Goal: Task Accomplishment & Management: Use online tool/utility

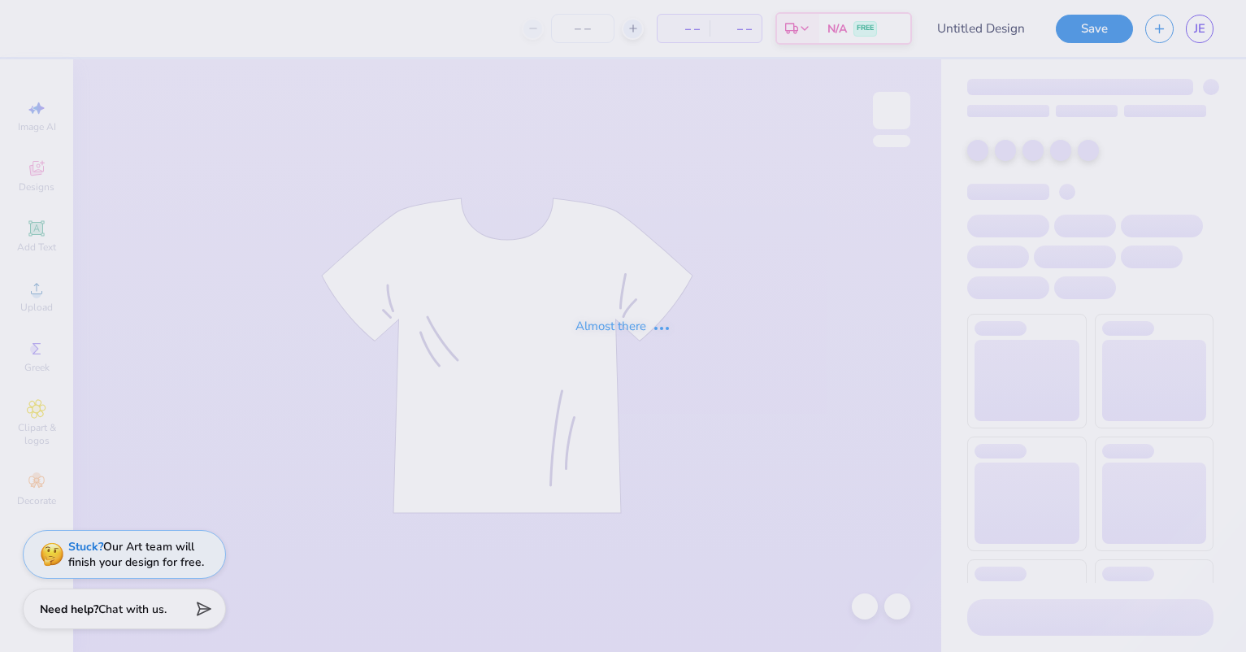
type input "Test only"
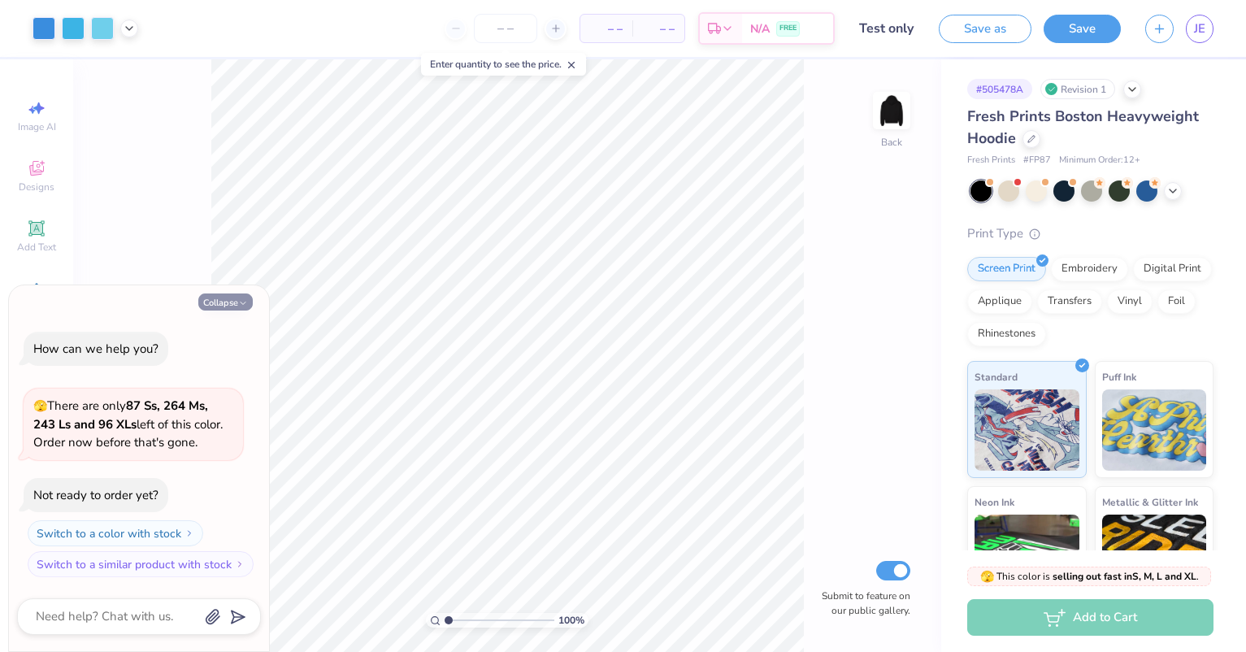
click at [219, 298] on button "Collapse" at bounding box center [225, 301] width 54 height 17
type textarea "x"
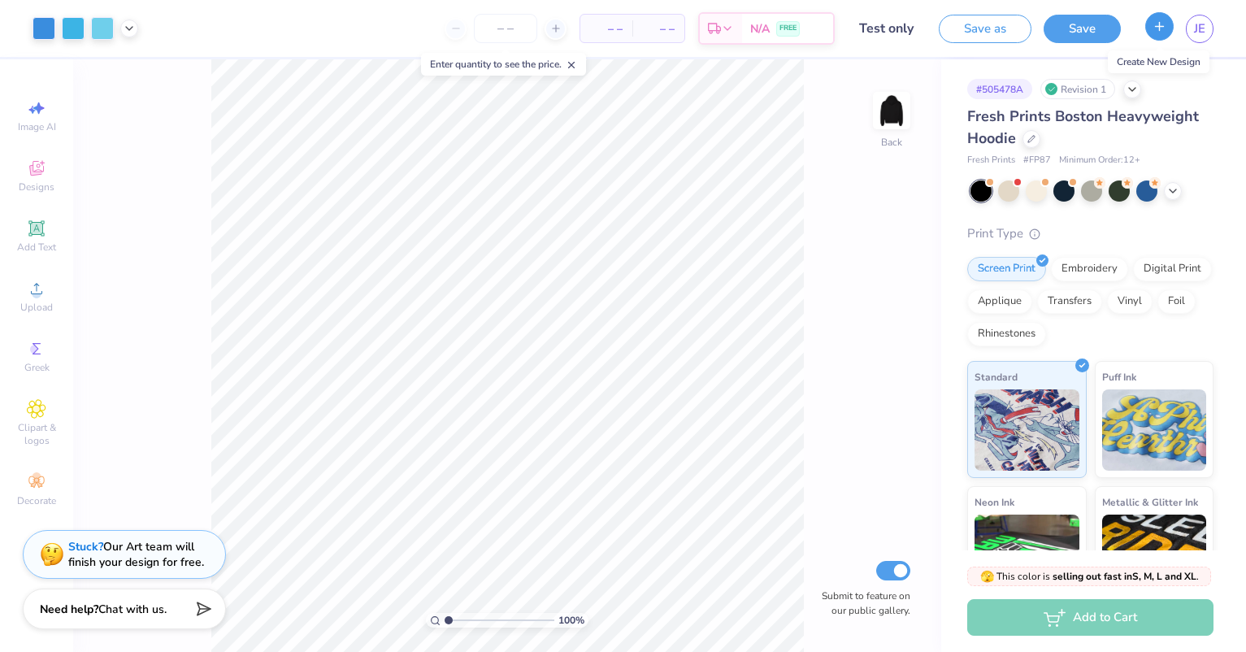
click at [1159, 32] on icon "button" at bounding box center [1159, 27] width 14 height 14
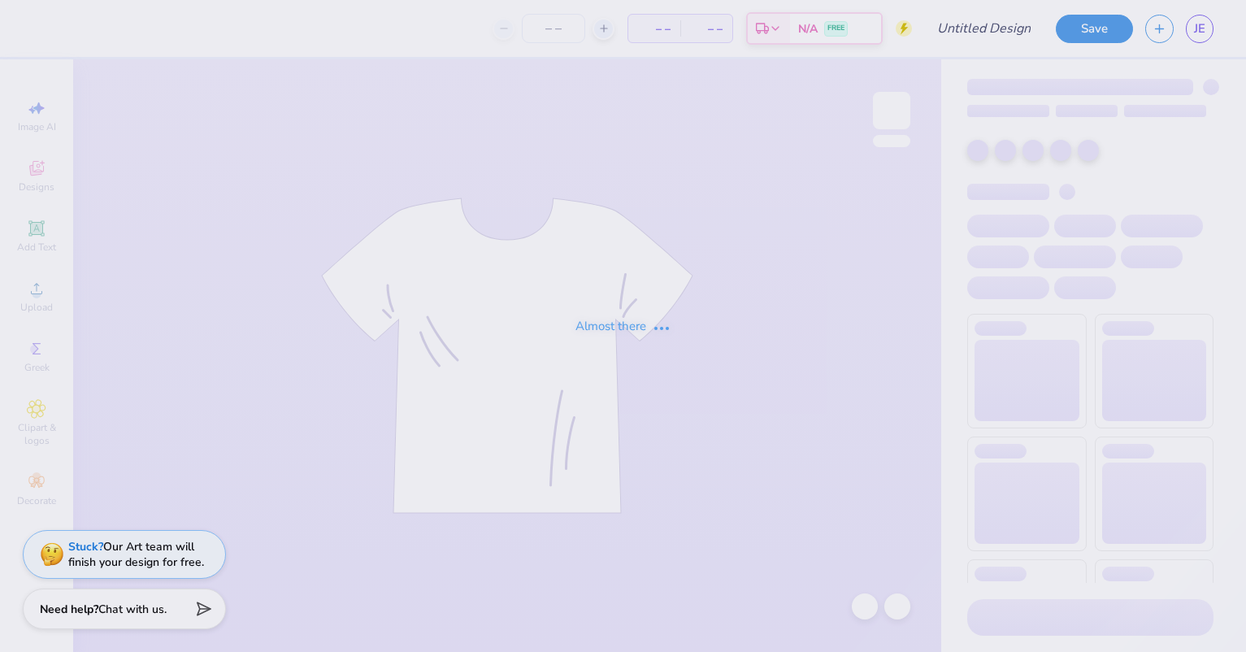
type input "Test only"
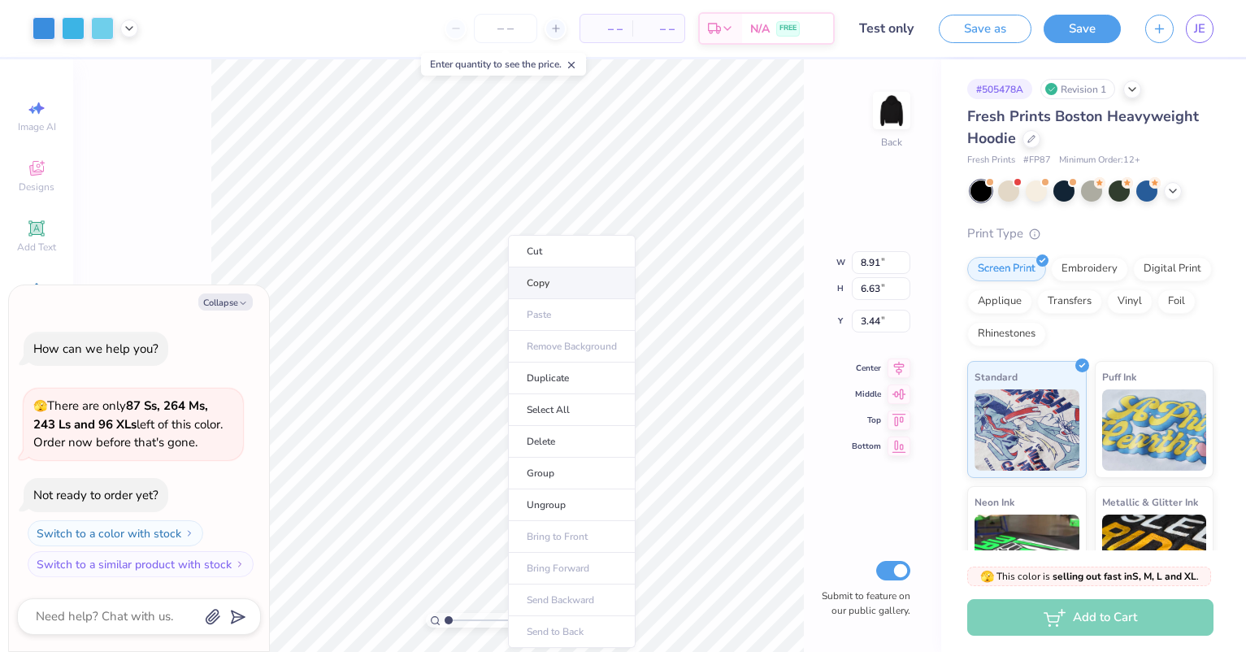
click at [558, 284] on li "Copy" at bounding box center [572, 283] width 128 height 32
type textarea "x"
click at [1165, 30] on icon "button" at bounding box center [1159, 27] width 14 height 14
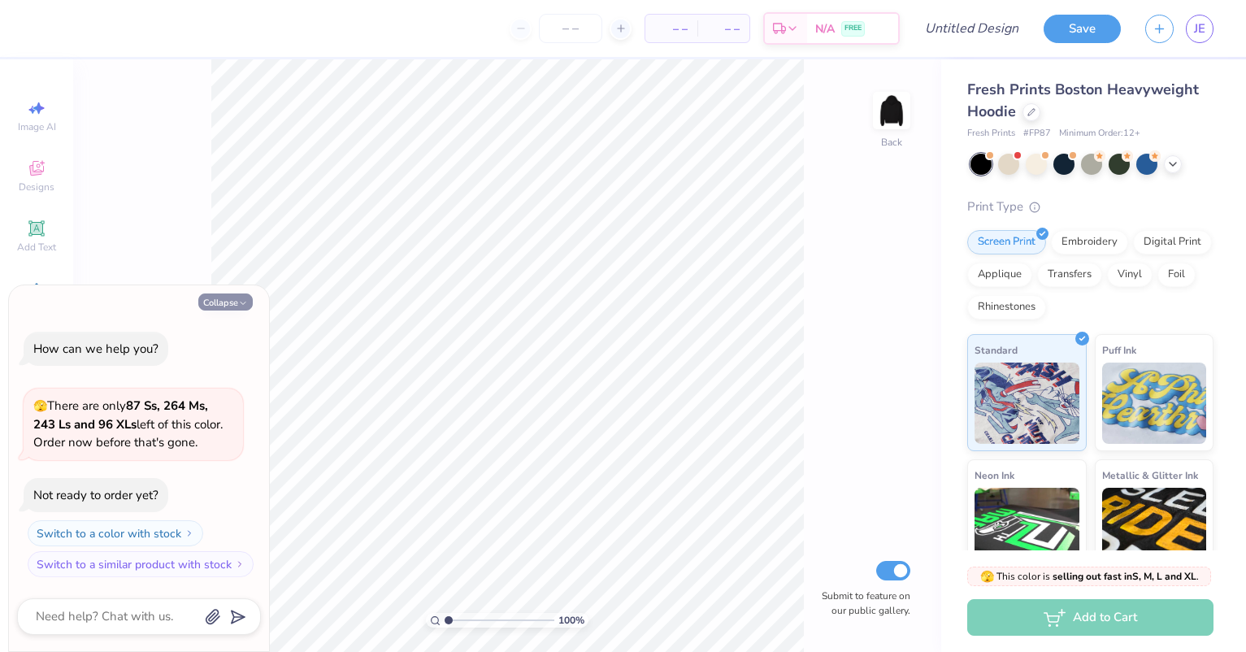
click at [234, 304] on button "Collapse" at bounding box center [225, 301] width 54 height 17
type textarea "x"
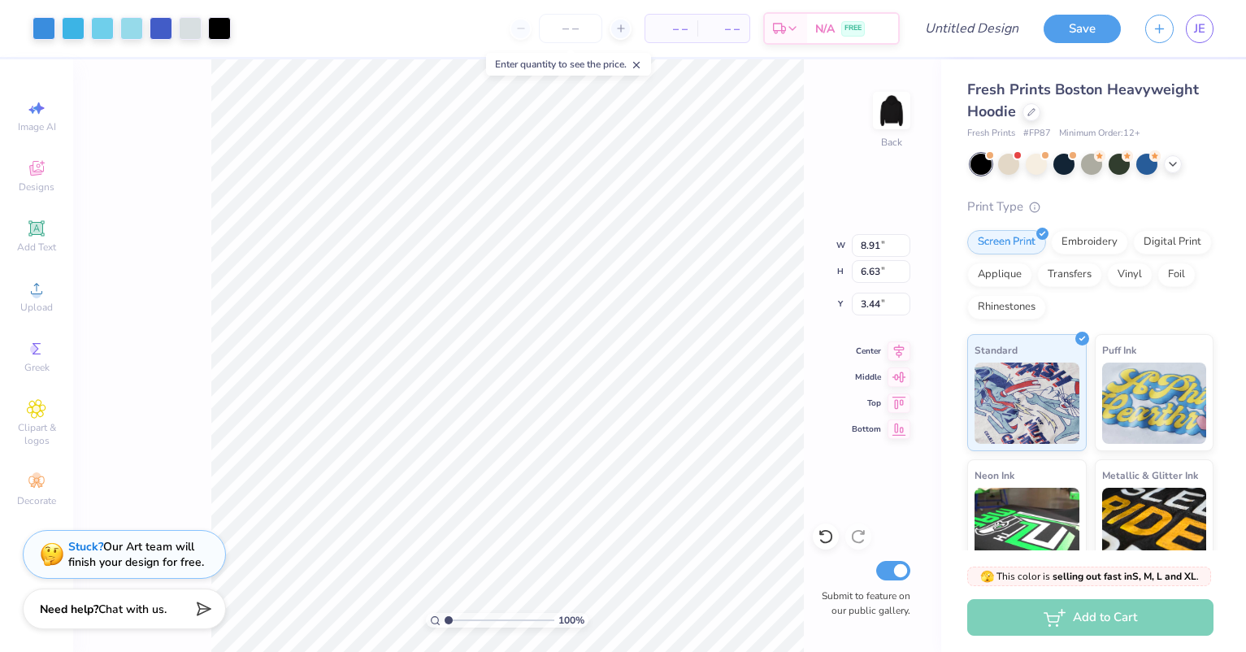
type input "3.00"
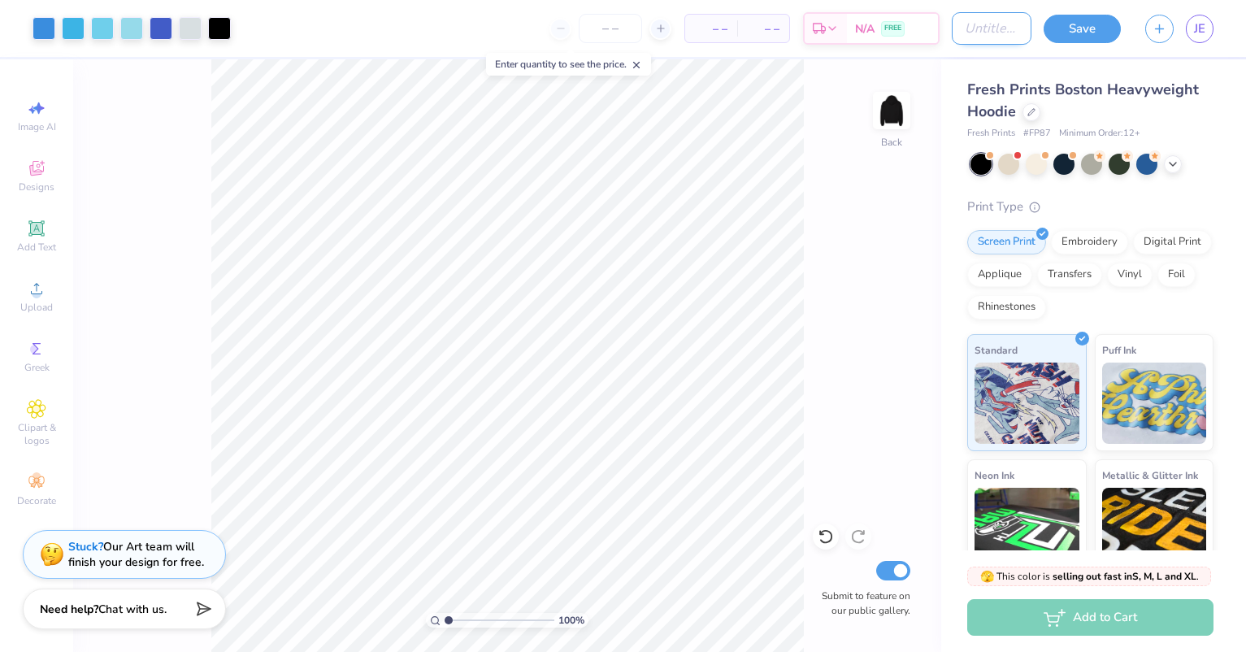
click at [954, 24] on input "Design Title" at bounding box center [992, 28] width 80 height 33
type input "Test #2"
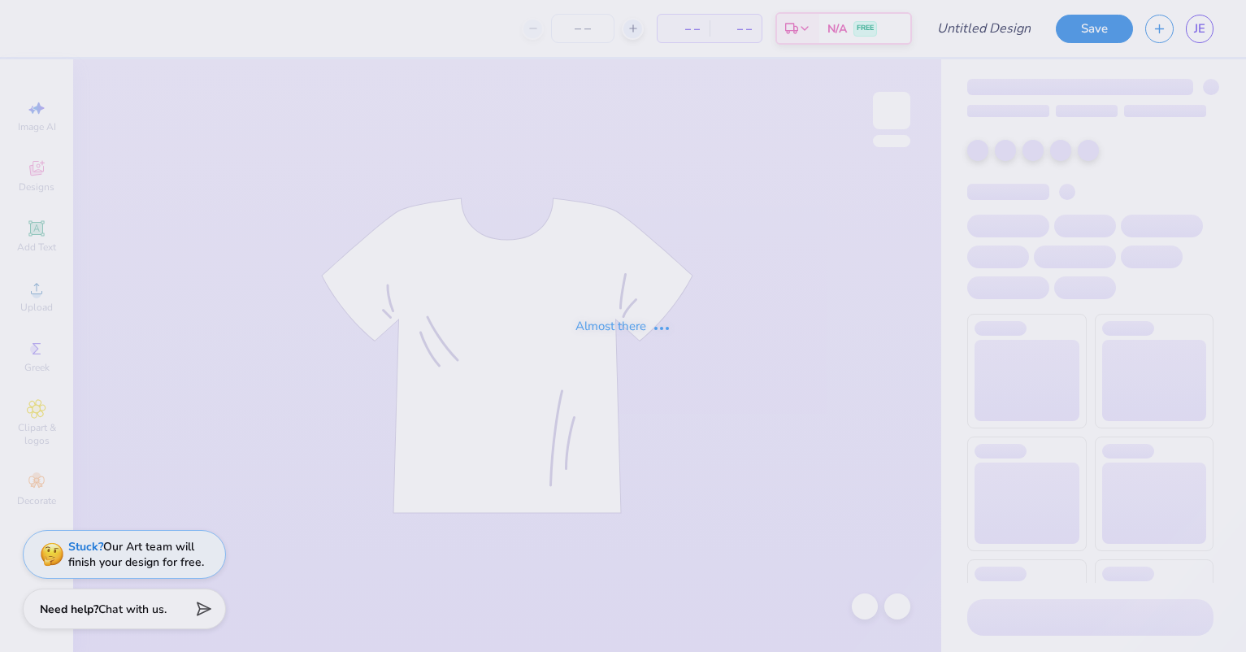
type input "Test only"
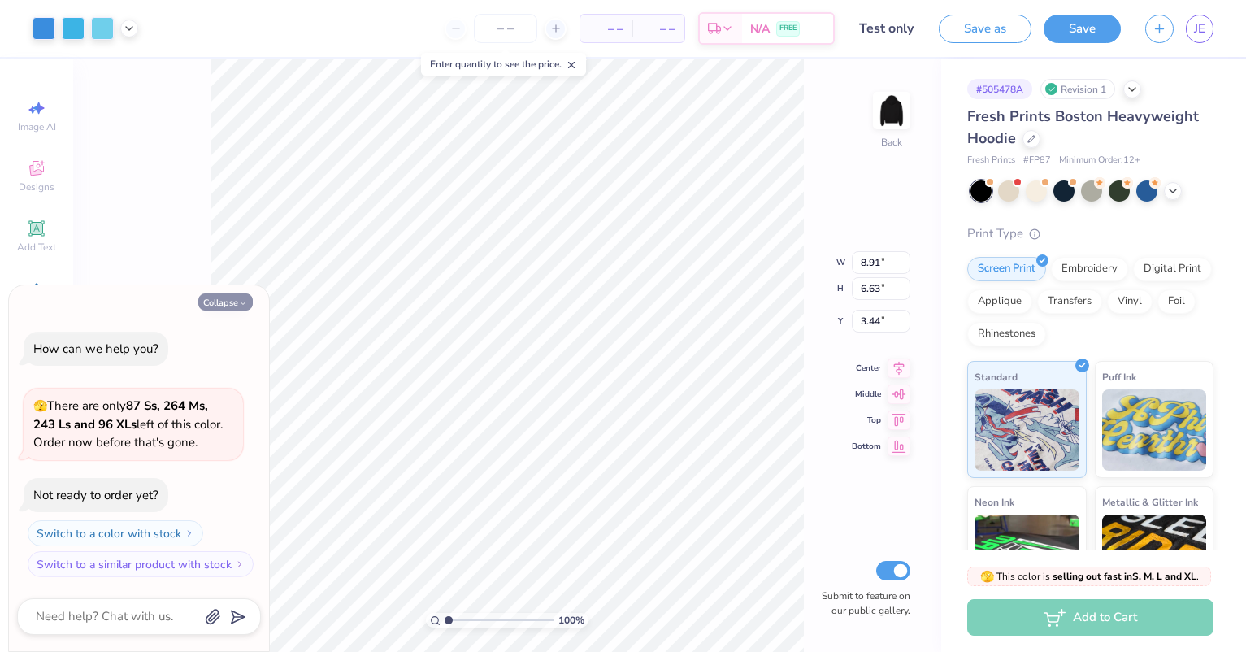
click at [209, 302] on button "Collapse" at bounding box center [225, 301] width 54 height 17
type textarea "x"
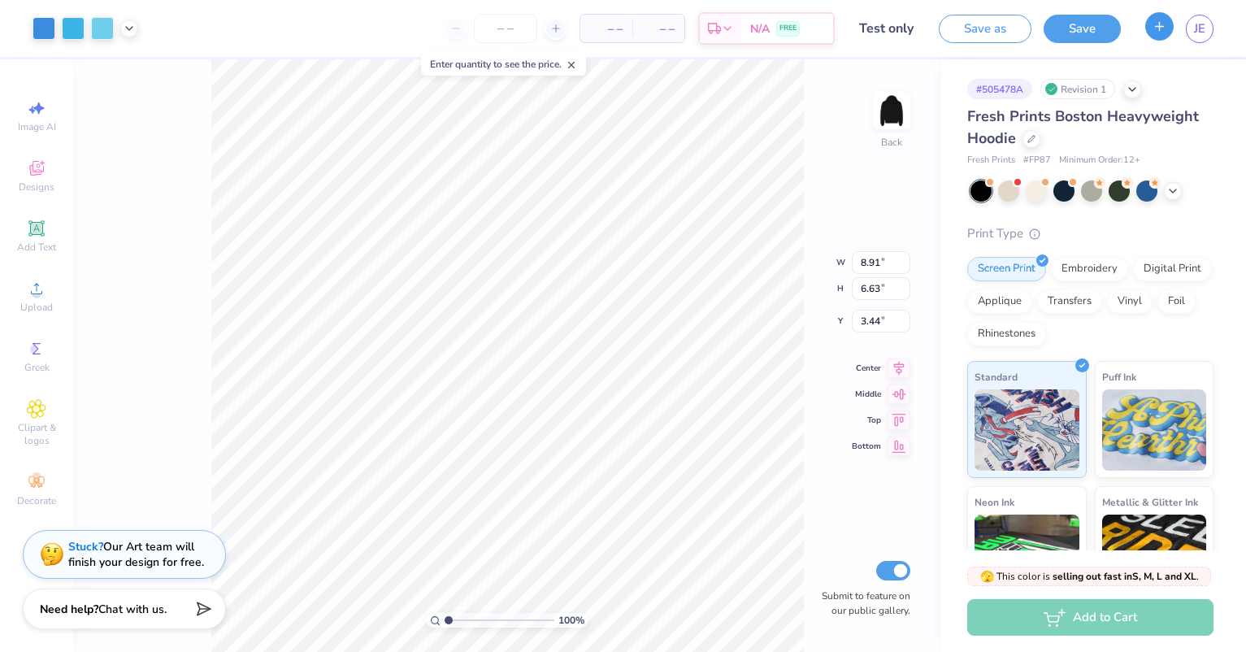
click at [1155, 29] on icon "button" at bounding box center [1159, 27] width 14 height 14
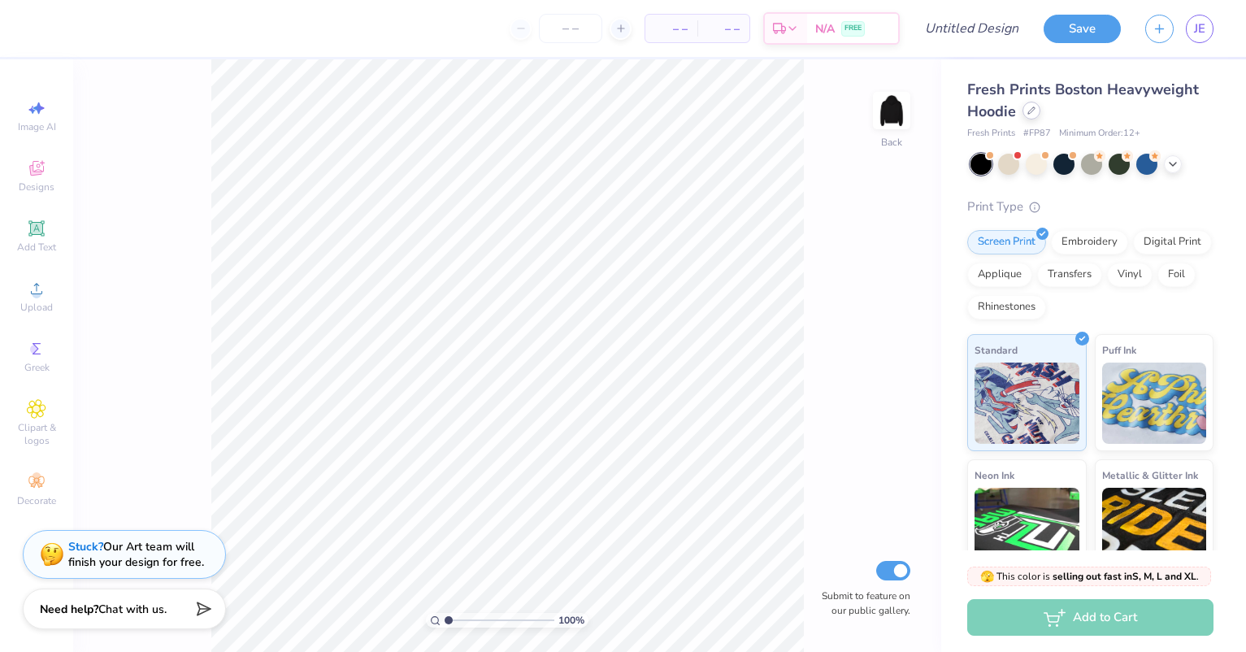
click at [1035, 111] on div at bounding box center [1031, 111] width 18 height 18
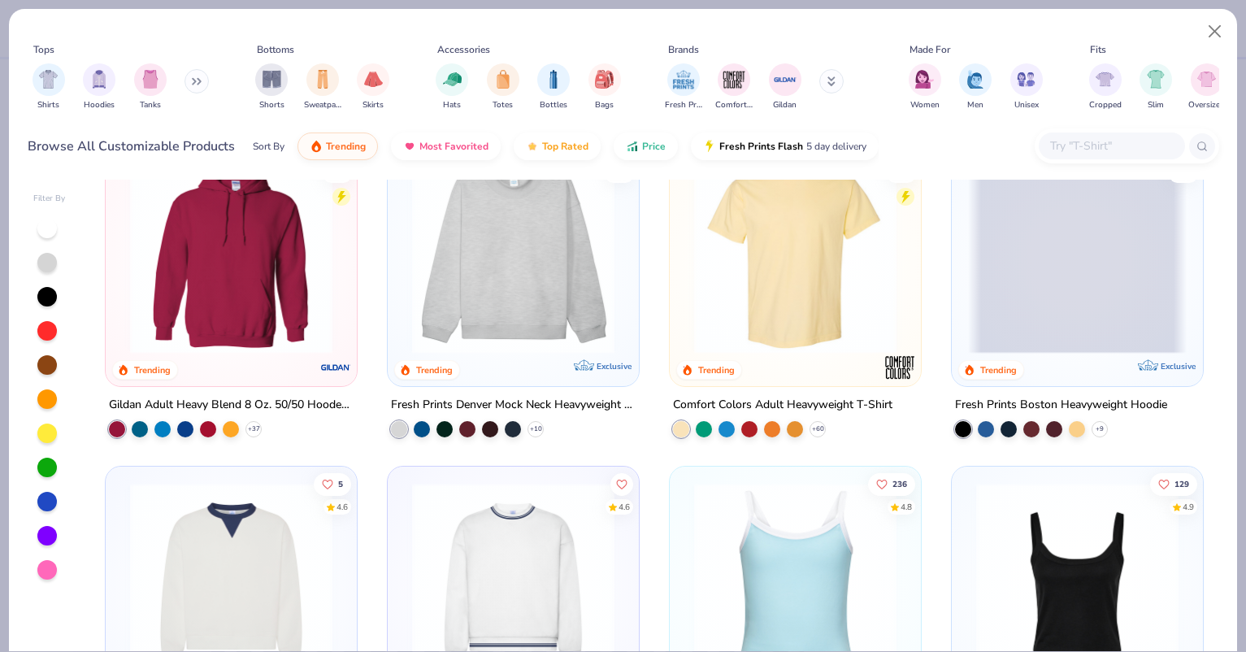
scroll to position [81, 0]
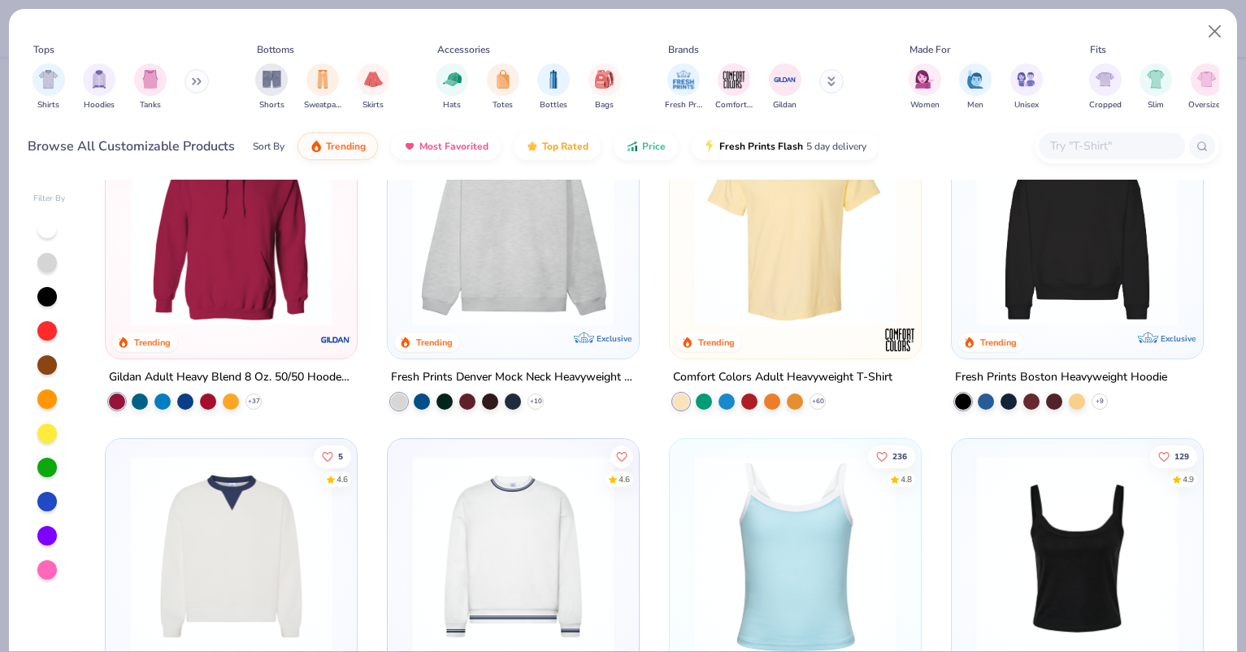
click at [794, 252] on img at bounding box center [795, 225] width 219 height 202
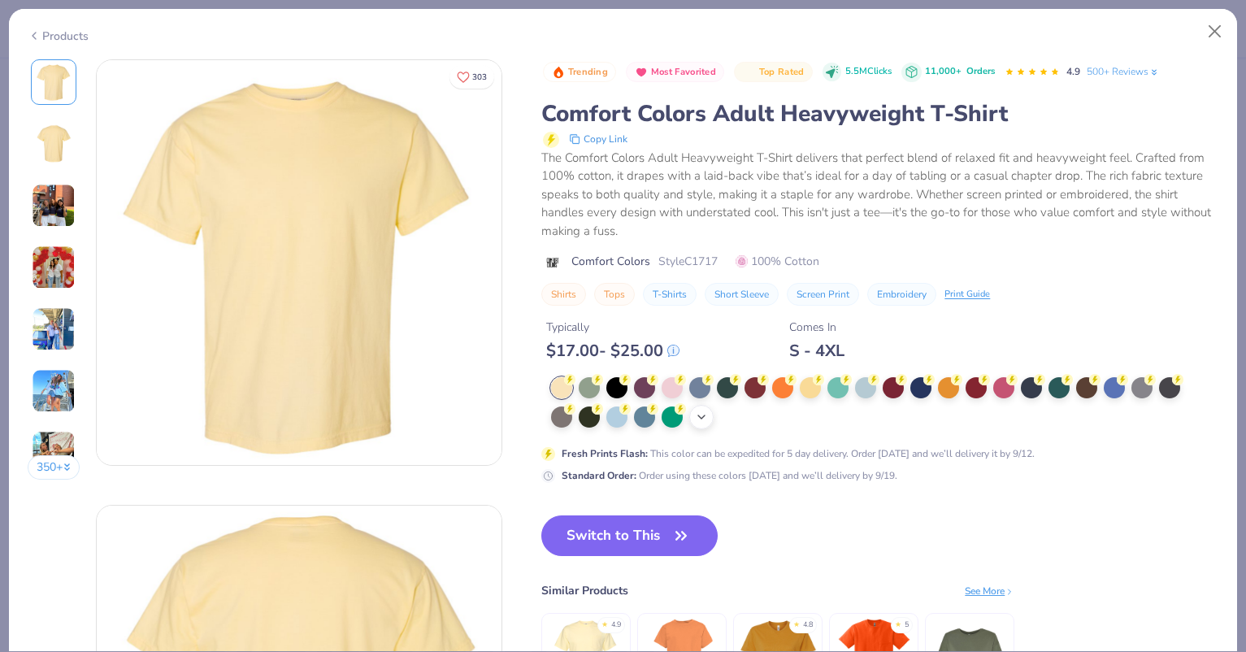
click at [700, 411] on icon at bounding box center [701, 416] width 13 height 13
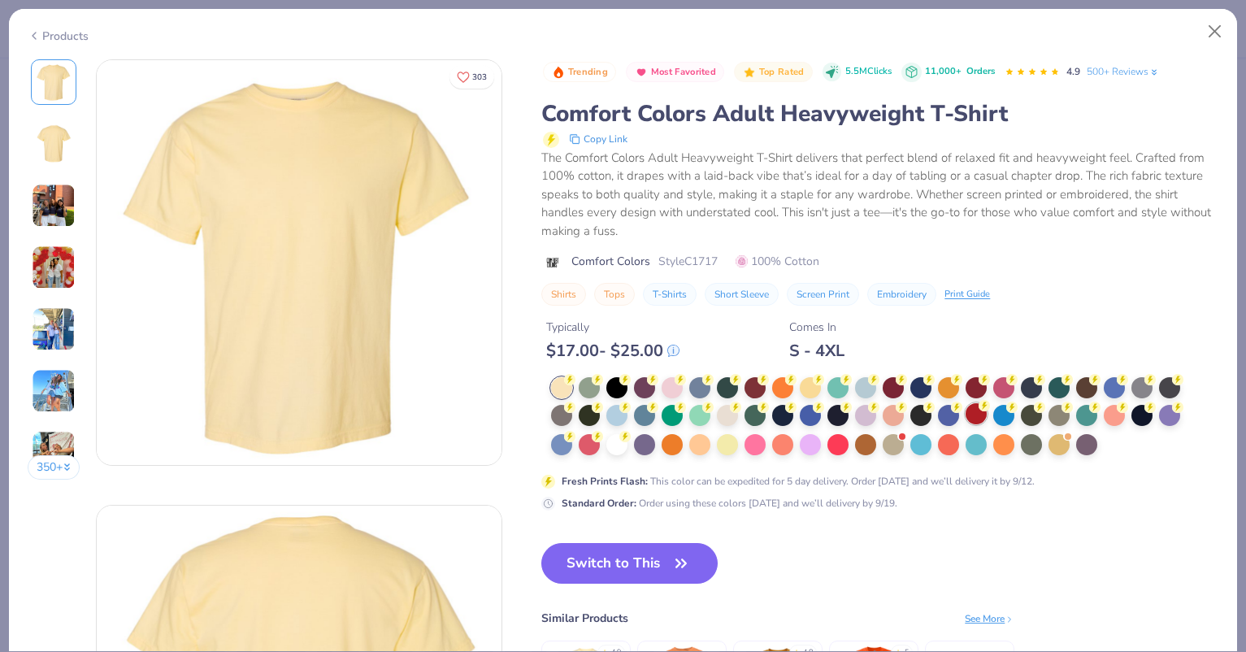
click at [982, 414] on div at bounding box center [975, 413] width 21 height 21
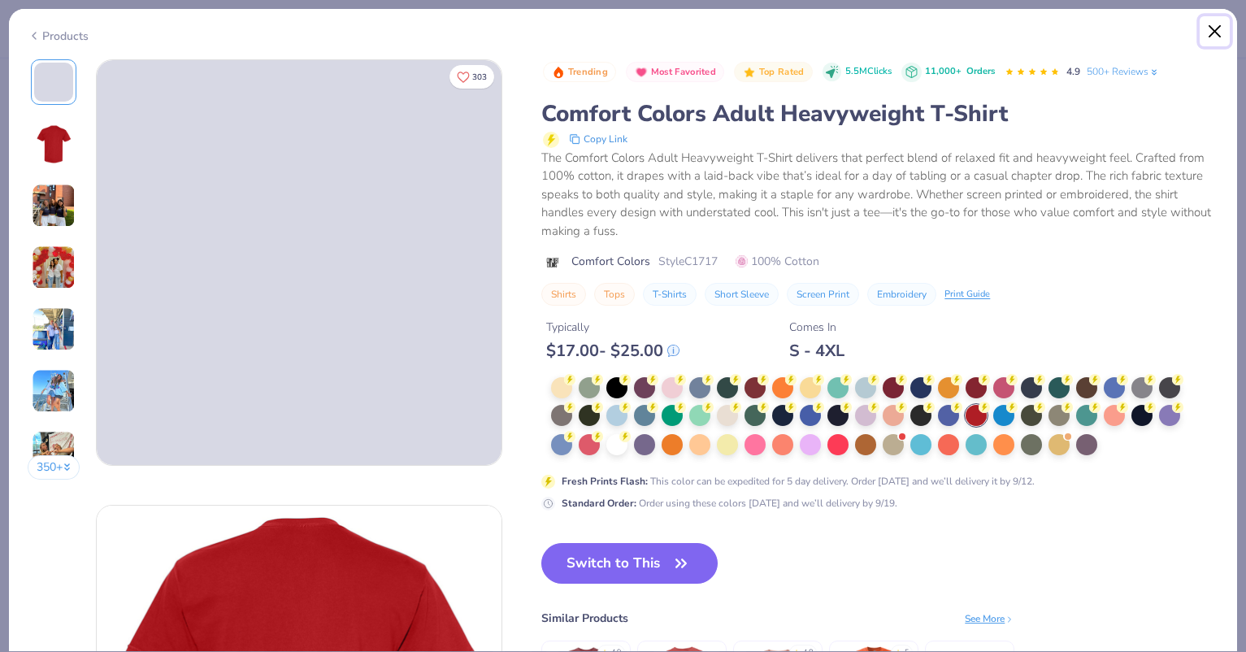
click at [1218, 27] on button "Close" at bounding box center [1215, 31] width 31 height 31
